Goal: Task Accomplishment & Management: Manage account settings

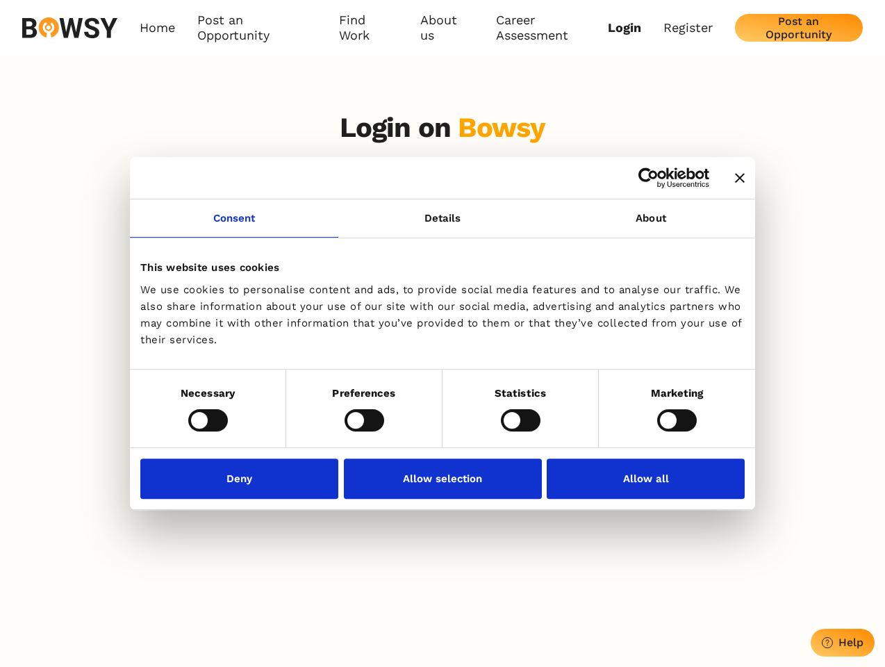
click at [735, 179] on icon "Close banner" at bounding box center [740, 178] width 10 height 10
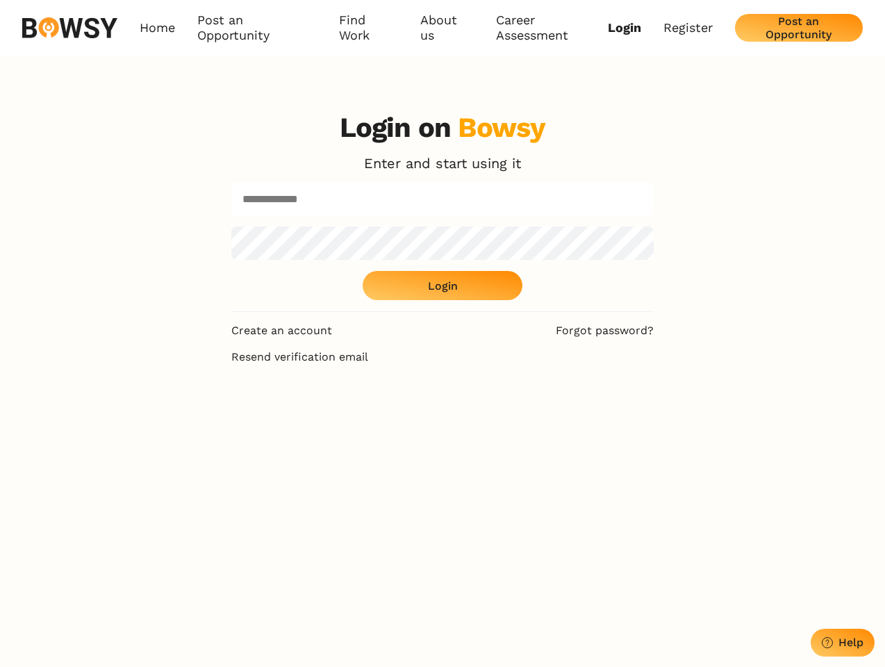
click at [234, 226] on link "Consent" at bounding box center [234, 218] width 208 height 38
click at [651, 226] on div "Login on Bowsy Enter and start using it Login" at bounding box center [442, 211] width 422 height 201
click at [208, 420] on div "Login on Bowsy Enter and start using it Login Create an account Forgot password…" at bounding box center [442, 433] width 885 height 667
click at [364, 420] on div "Login on Bowsy Enter and start using it Login Create an account Forgot password…" at bounding box center [442, 433] width 445 height 667
click at [520, 420] on div "Login on Bowsy Enter and start using it Login Create an account Forgot password…" at bounding box center [442, 433] width 445 height 667
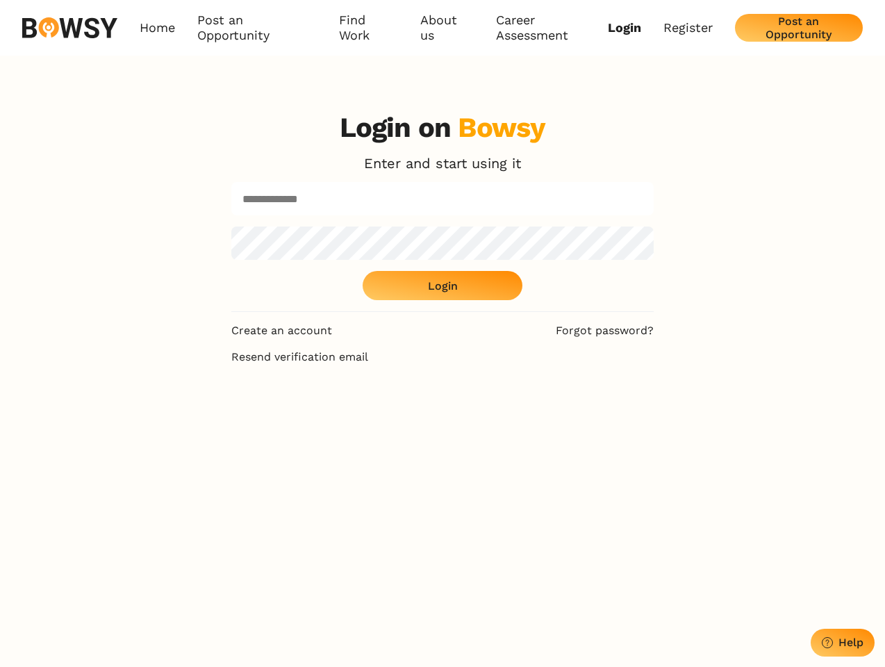
click at [677, 420] on div "Login on Bowsy Enter and start using it Login Create an account Forgot password…" at bounding box center [442, 433] width 885 height 667
click at [243, 478] on div "Login on Bowsy Enter and start using it Login Create an account Forgot password…" at bounding box center [442, 433] width 445 height 667
click at [442, 478] on div "Login on Bowsy Enter and start using it Login Create an account Forgot password…" at bounding box center [442, 433] width 445 height 667
